Goal: Task Accomplishment & Management: Complete application form

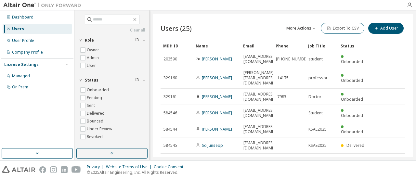
click at [382, 20] on div "Users (25) More Actions Import From CSV Export To CSV Add User Clear Load Save …" at bounding box center [283, 85] width 260 height 143
click at [332, 36] on div "Users (25) More Actions Import From CSV Export To CSV Add User" at bounding box center [282, 28] width 244 height 15
click at [375, 28] on icon "button" at bounding box center [376, 28] width 4 height 4
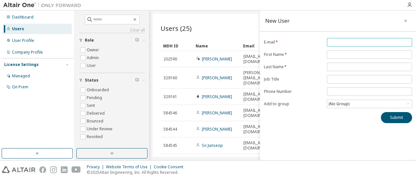
click at [374, 42] on input "email" at bounding box center [369, 42] width 82 height 5
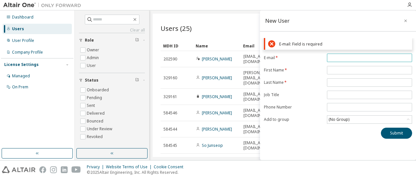
paste input "**********"
type input "**********"
click at [341, 68] on form "**********" at bounding box center [338, 89] width 148 height 70
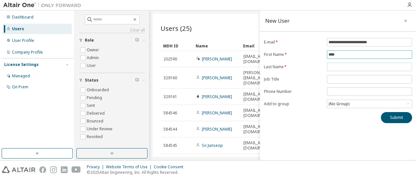
type input "****"
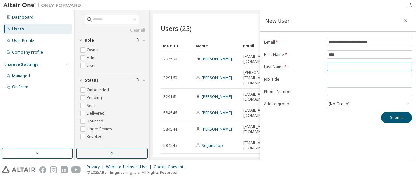
click at [347, 63] on span at bounding box center [369, 67] width 85 height 8
click at [346, 68] on input "text" at bounding box center [369, 66] width 82 height 5
paste input "******"
type input "******"
click at [338, 100] on div "(No Group)" at bounding box center [369, 104] width 84 height 8
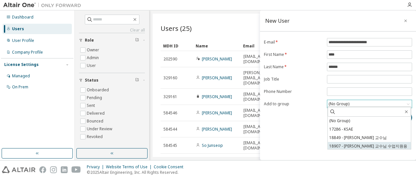
click at [347, 143] on li "18907 - 박종후 교수님 수업지원용" at bounding box center [368, 146] width 83 height 8
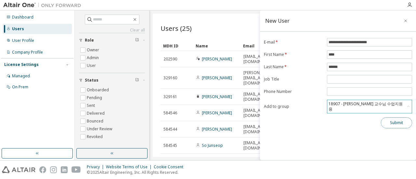
click at [399, 117] on button "Submit" at bounding box center [396, 122] width 31 height 11
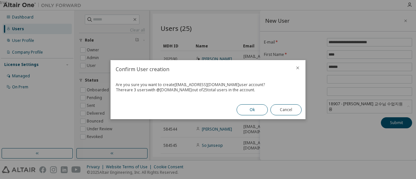
click at [251, 109] on button "Ok" at bounding box center [251, 109] width 31 height 11
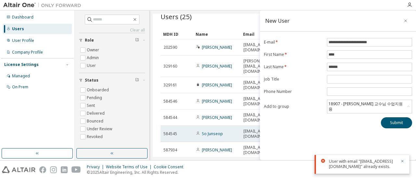
scroll to position [11, 0]
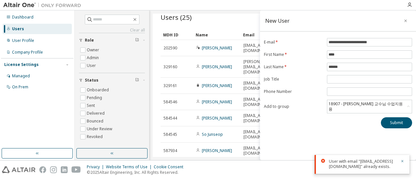
click at [220, 29] on div "Users (25) More Actions Import From CSV Export To CSV Add User Clear Load Save …" at bounding box center [282, 115] width 244 height 210
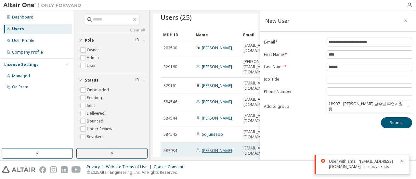
scroll to position [40, 0]
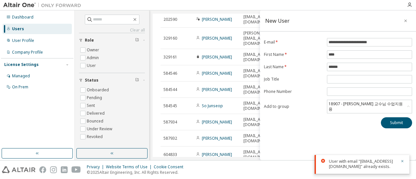
click at [414, 17] on div "New User" at bounding box center [338, 20] width 156 height 21
click at [404, 20] on icon "button" at bounding box center [405, 20] width 5 height 5
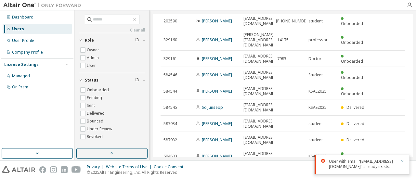
scroll to position [39, 0]
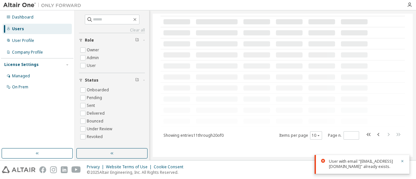
scroll to position [34, 0]
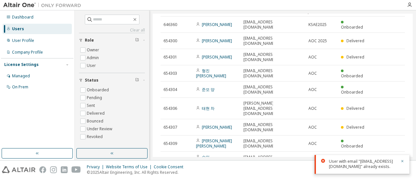
type input "*"
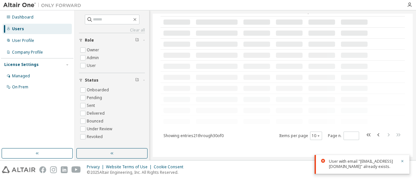
scroll to position [0, 0]
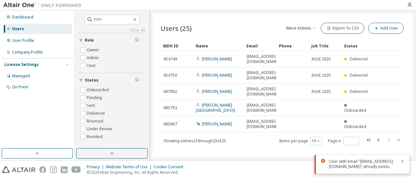
click at [378, 33] on div "More Actions Import From CSV Export To CSV Add User" at bounding box center [344, 28] width 122 height 14
click at [382, 31] on button "Add User" at bounding box center [385, 28] width 35 height 11
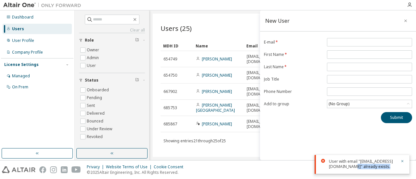
drag, startPoint x: 381, startPoint y: 162, endPoint x: 393, endPoint y: 171, distance: 14.8
click at [393, 171] on div "User with email "fkdlxm765@soongsil.ac.kr" already exists." at bounding box center [361, 164] width 95 height 19
copy div "already exists."
click at [339, 37] on div "New User E-mail * First Name * Last Name * Job Title Phone Number Add to group …" at bounding box center [338, 85] width 156 height 150
click at [340, 40] on input "email" at bounding box center [369, 42] width 82 height 5
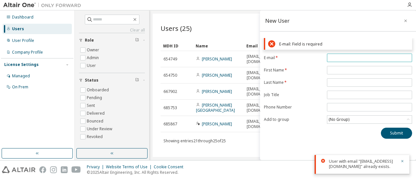
click at [346, 57] on input "email" at bounding box center [369, 57] width 82 height 5
type input "*"
type input "**********"
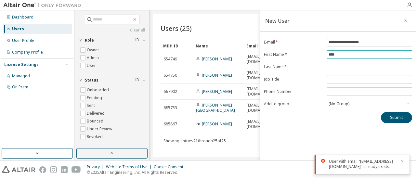
type input "****"
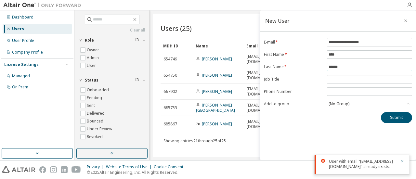
type input "******"
click at [364, 105] on div "(No Group)" at bounding box center [369, 104] width 84 height 8
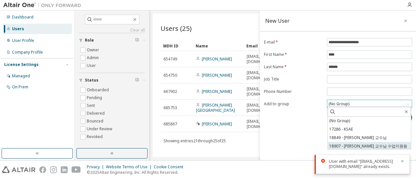
click at [357, 148] on li "18907 - 박종후 교수님 수업지원용" at bounding box center [368, 146] width 83 height 8
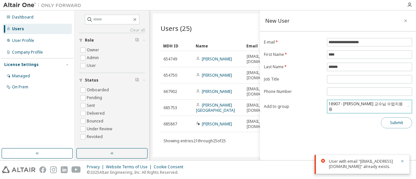
click at [394, 117] on button "Submit" at bounding box center [396, 122] width 31 height 11
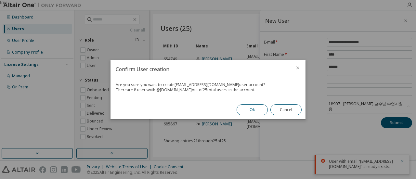
click at [261, 113] on button "Ok" at bounding box center [251, 109] width 31 height 11
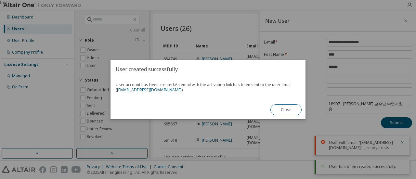
drag, startPoint x: 280, startPoint y: 112, endPoint x: 152, endPoint y: 94, distance: 129.0
click at [152, 94] on div "User created successfully User account has been created. An email with the acti…" at bounding box center [207, 89] width 195 height 59
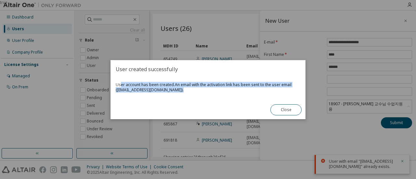
drag, startPoint x: 120, startPoint y: 85, endPoint x: 194, endPoint y: 90, distance: 74.6
click at [194, 90] on span "User account has been created. An email with the activation link has been sent …" at bounding box center [208, 87] width 184 height 10
click at [212, 98] on div "User account has been created. An email with the activation link has been sent …" at bounding box center [207, 89] width 195 height 22
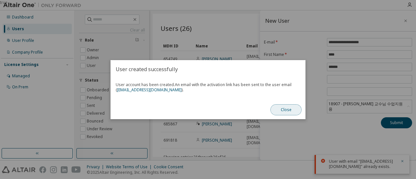
click at [285, 110] on button "Close" at bounding box center [285, 109] width 31 height 11
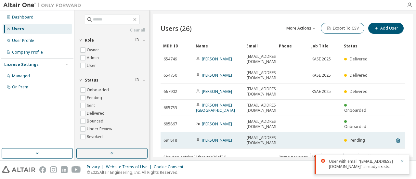
click at [351, 137] on span "Pending" at bounding box center [356, 140] width 15 height 6
click at [271, 135] on span "lyspink03@gmail.com" at bounding box center [263, 140] width 33 height 10
drag, startPoint x: 247, startPoint y: 112, endPoint x: 259, endPoint y: 113, distance: 11.1
click at [259, 135] on span "lyspink03@gmail.com" at bounding box center [263, 140] width 33 height 10
